Goal: Transaction & Acquisition: Purchase product/service

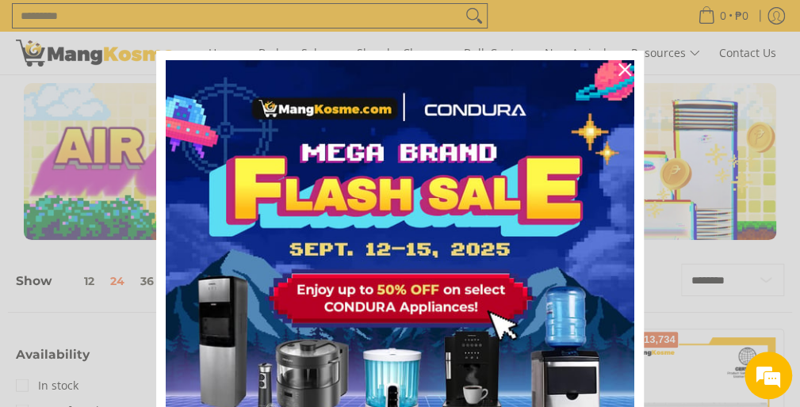
click at [117, 11] on div "Marketing offer form" at bounding box center [400, 203] width 800 height 407
click at [111, 13] on div "Marketing offer form" at bounding box center [400, 203] width 800 height 407
click at [111, 15] on div "Marketing offer form" at bounding box center [400, 203] width 800 height 407
click at [428, 7] on div "Marketing offer form" at bounding box center [400, 203] width 800 height 407
click at [618, 63] on icon "close icon" at bounding box center [624, 69] width 13 height 13
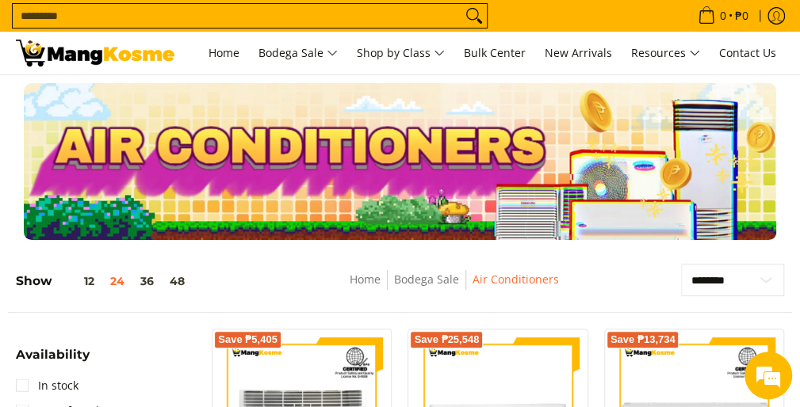
click at [354, 15] on input "Search..." at bounding box center [237, 16] width 449 height 24
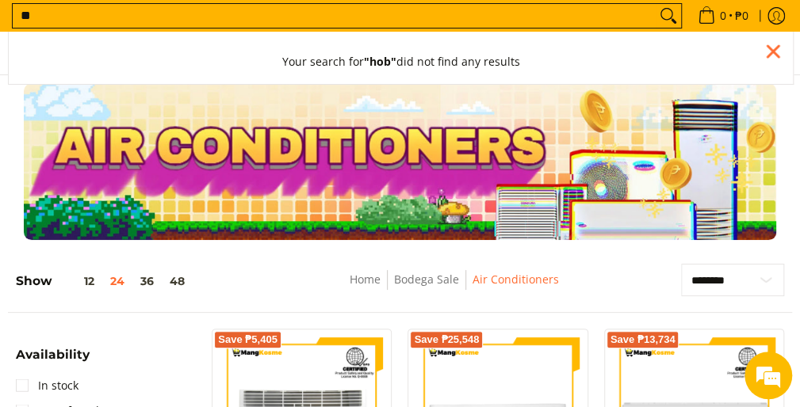
type input "*"
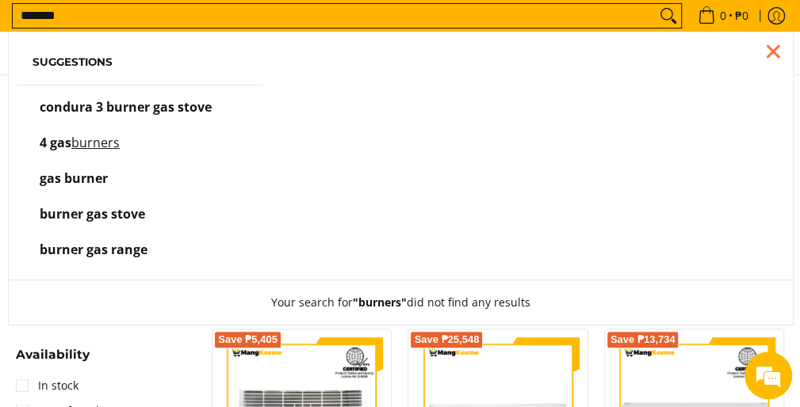
type input "*******"
click at [143, 246] on span "burner gas range" at bounding box center [94, 249] width 108 height 17
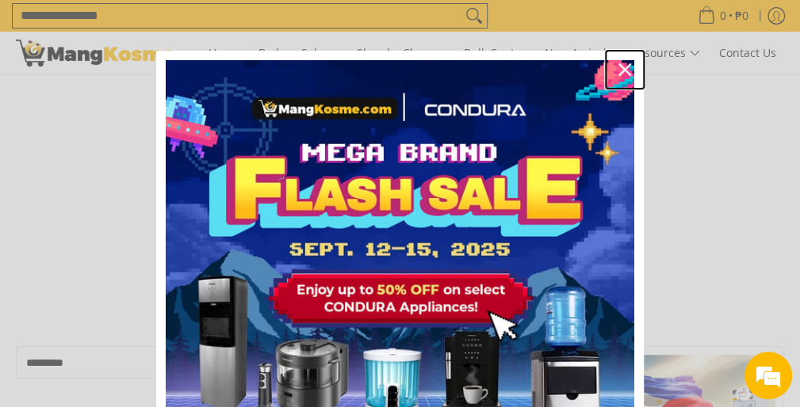
click at [618, 61] on div "Close" at bounding box center [624, 69] width 25 height 25
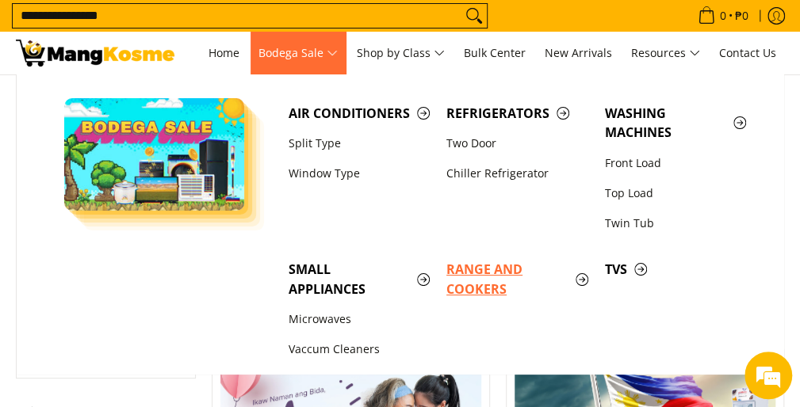
click at [491, 268] on span "Range and Cookers" at bounding box center [517, 280] width 143 height 40
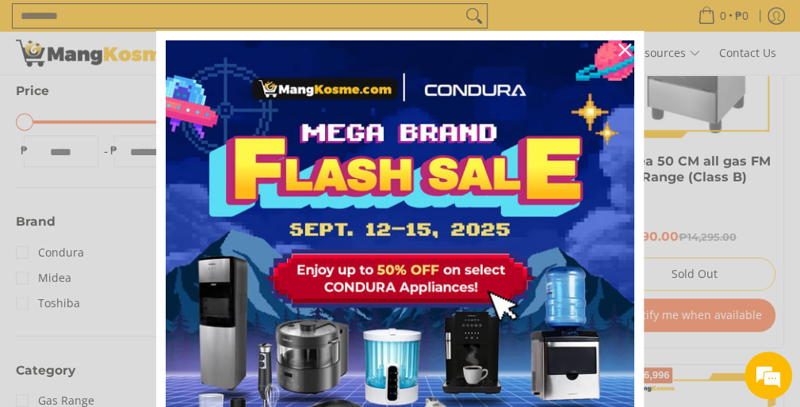
scroll to position [21, 0]
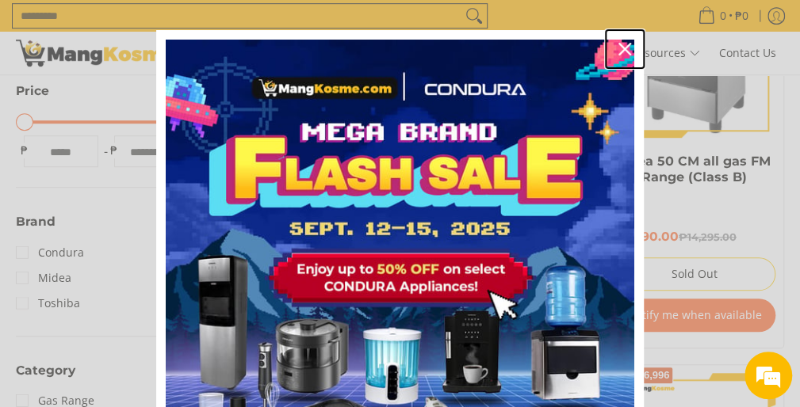
click at [618, 49] on icon "close icon" at bounding box center [624, 49] width 13 height 13
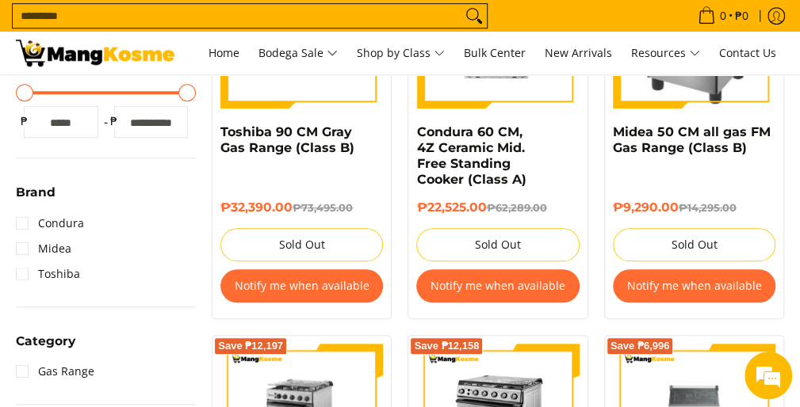
scroll to position [392, 0]
